Goal: Complete application form: Complete application form

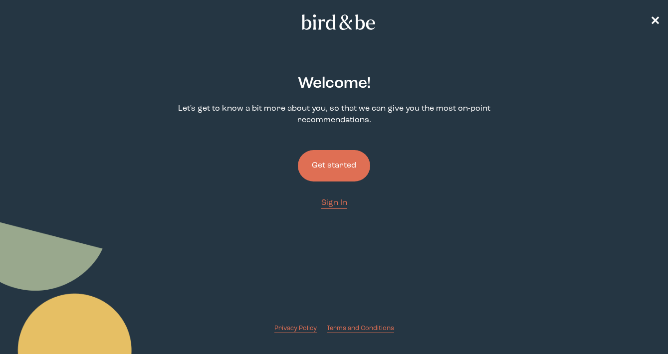
click at [340, 174] on button "Get started" at bounding box center [334, 165] width 72 height 31
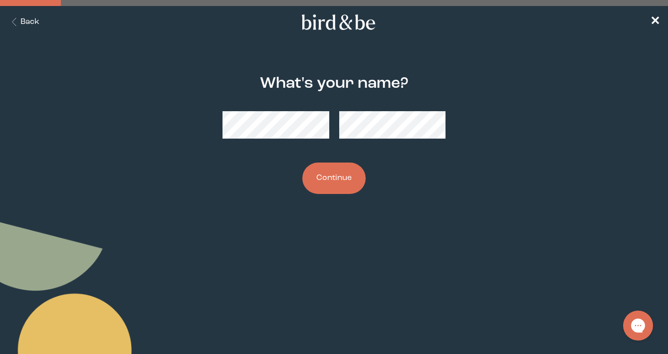
click at [325, 192] on button "Continue" at bounding box center [333, 178] width 63 height 31
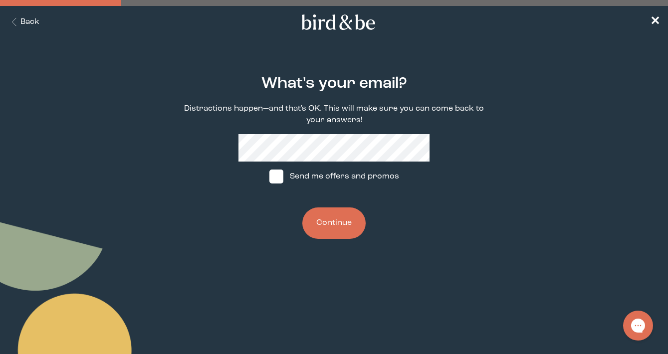
click at [339, 222] on button "Continue" at bounding box center [333, 223] width 63 height 31
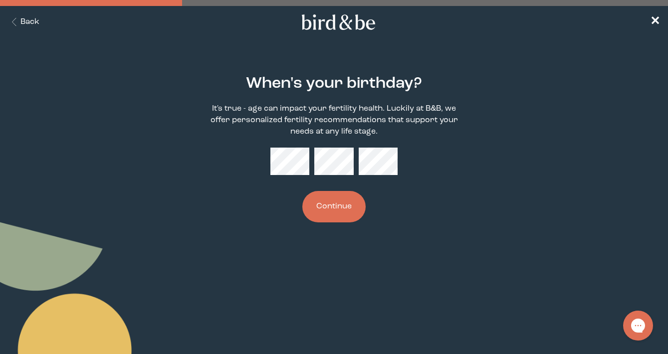
click at [333, 210] on button "Continue" at bounding box center [333, 206] width 63 height 31
click at [334, 205] on button "Continue" at bounding box center [333, 206] width 63 height 31
click at [349, 207] on button "Continue" at bounding box center [333, 206] width 63 height 31
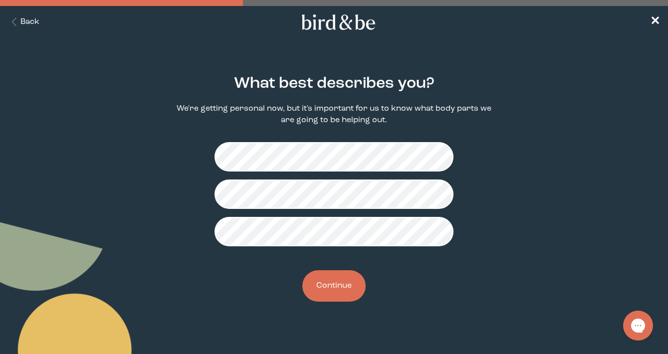
click at [346, 283] on button "Continue" at bounding box center [333, 285] width 63 height 31
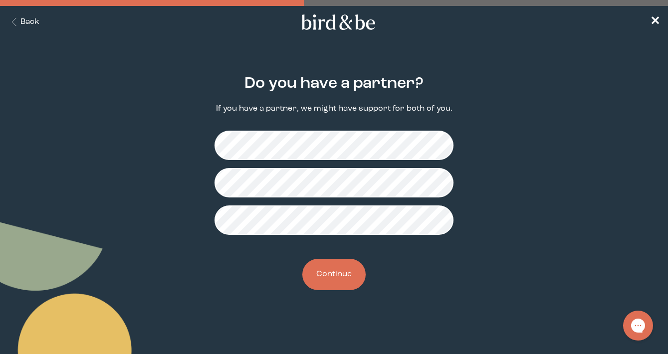
click at [339, 271] on button "Continue" at bounding box center [333, 274] width 63 height 31
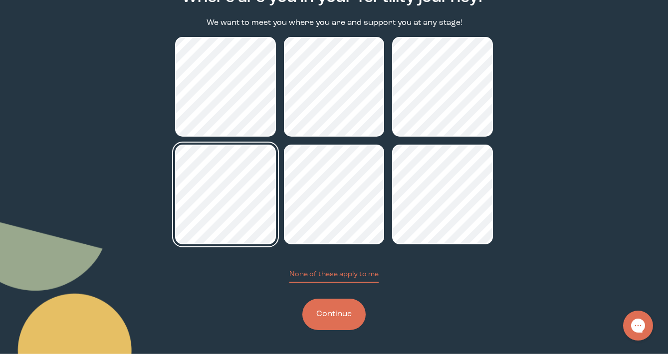
scroll to position [86, 0]
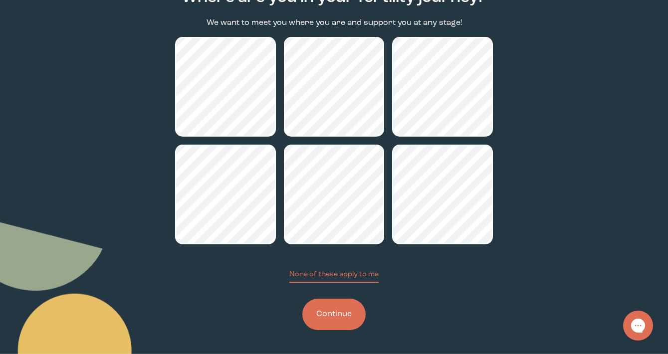
click at [334, 312] on button "Continue" at bounding box center [333, 314] width 63 height 31
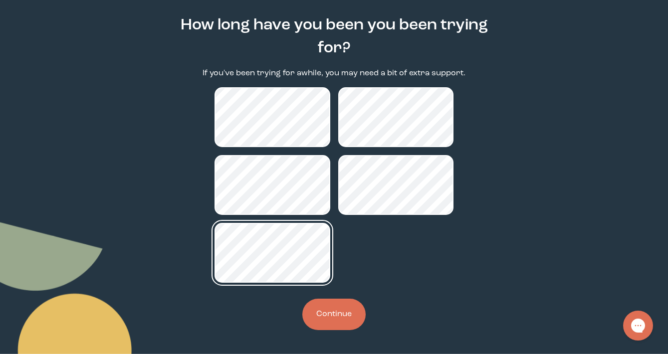
scroll to position [58, 0]
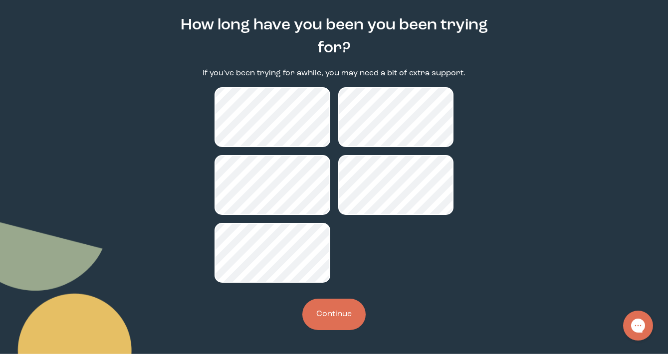
click at [324, 313] on button "Continue" at bounding box center [333, 314] width 63 height 31
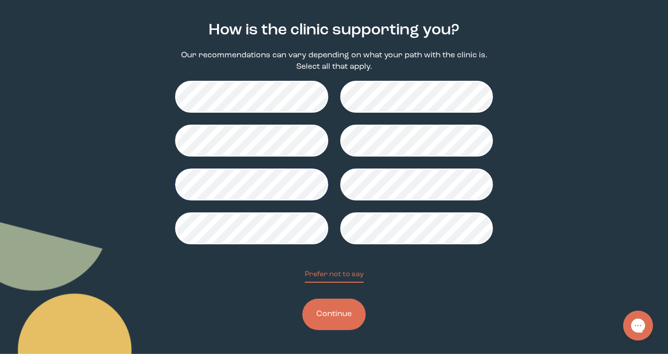
scroll to position [53, 0]
click at [333, 315] on button "Continue" at bounding box center [333, 314] width 63 height 31
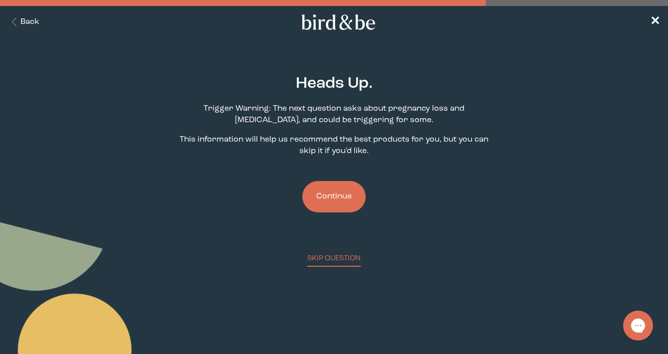
click at [337, 202] on button "Continue" at bounding box center [333, 196] width 63 height 31
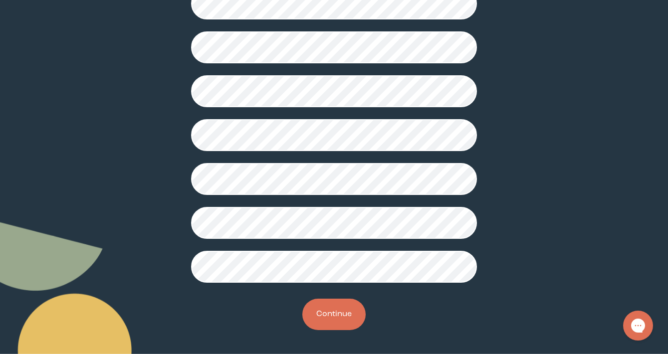
scroll to position [269, 0]
click at [325, 312] on button "Continue" at bounding box center [333, 314] width 63 height 31
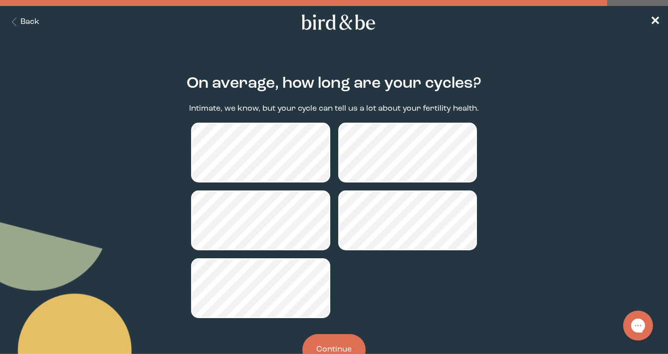
click at [341, 340] on button "Continue" at bounding box center [333, 349] width 63 height 31
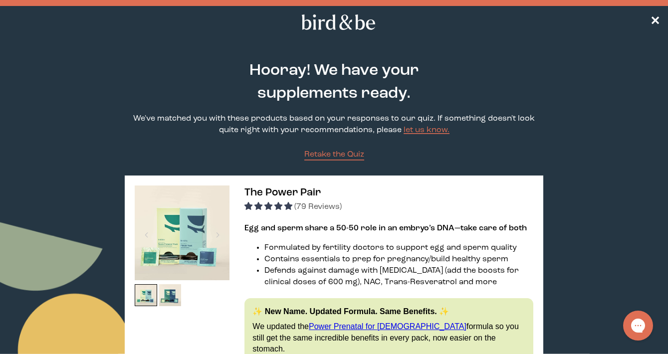
click at [656, 17] on nav "✕" at bounding box center [334, 22] width 668 height 32
click at [655, 22] on span "✕" at bounding box center [655, 22] width 10 height 12
